Goal: Task Accomplishment & Management: Manage account settings

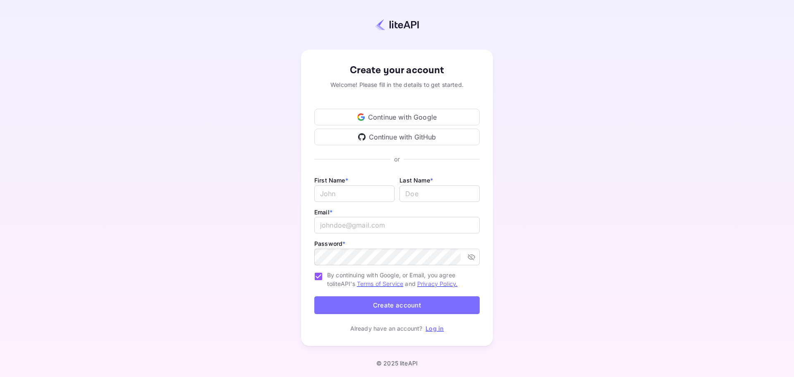
click at [398, 117] on div "Continue with Google" at bounding box center [396, 117] width 165 height 17
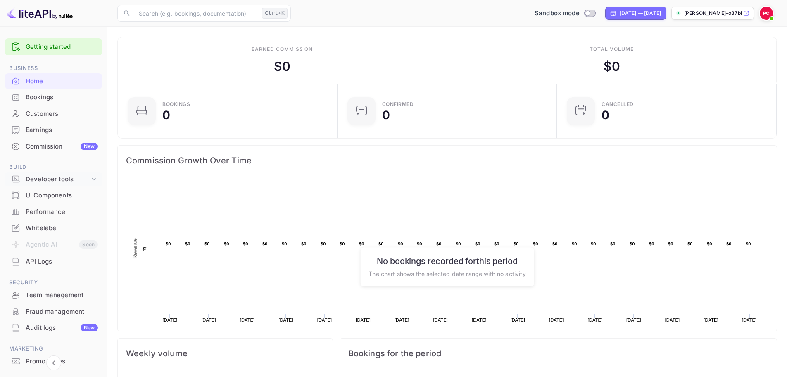
click at [47, 177] on div "Developer tools" at bounding box center [58, 179] width 64 height 10
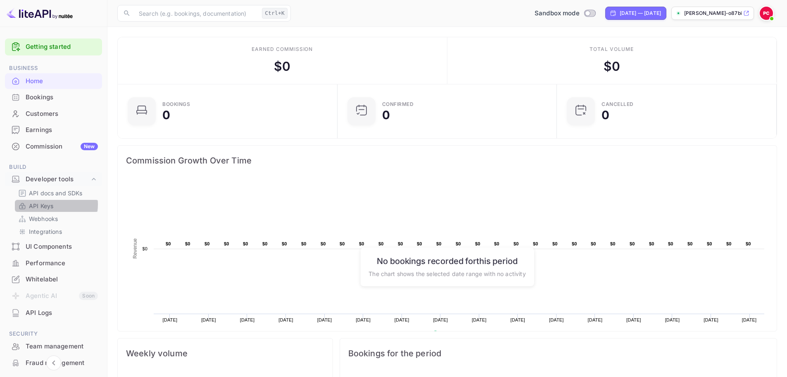
click at [48, 204] on p "API Keys" at bounding box center [41, 205] width 24 height 9
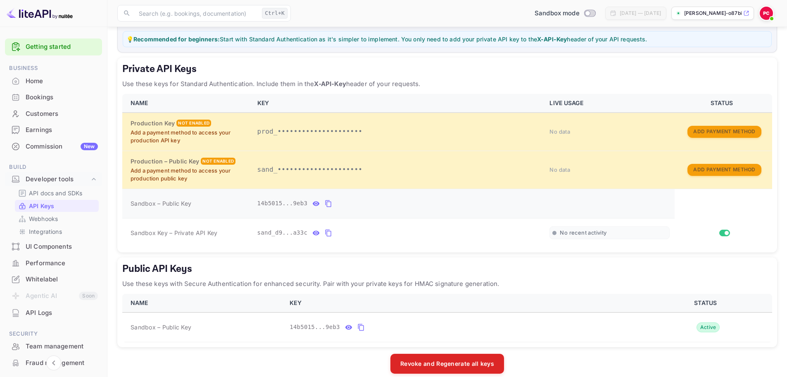
scroll to position [120, 0]
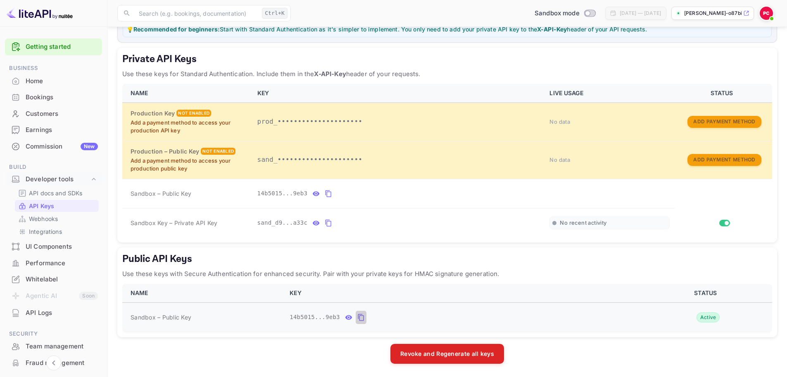
click at [359, 317] on icon "public api keys table" at bounding box center [361, 317] width 6 height 7
click at [358, 317] on icon "public api keys table" at bounding box center [361, 317] width 7 height 10
